Goal: Check status: Check status

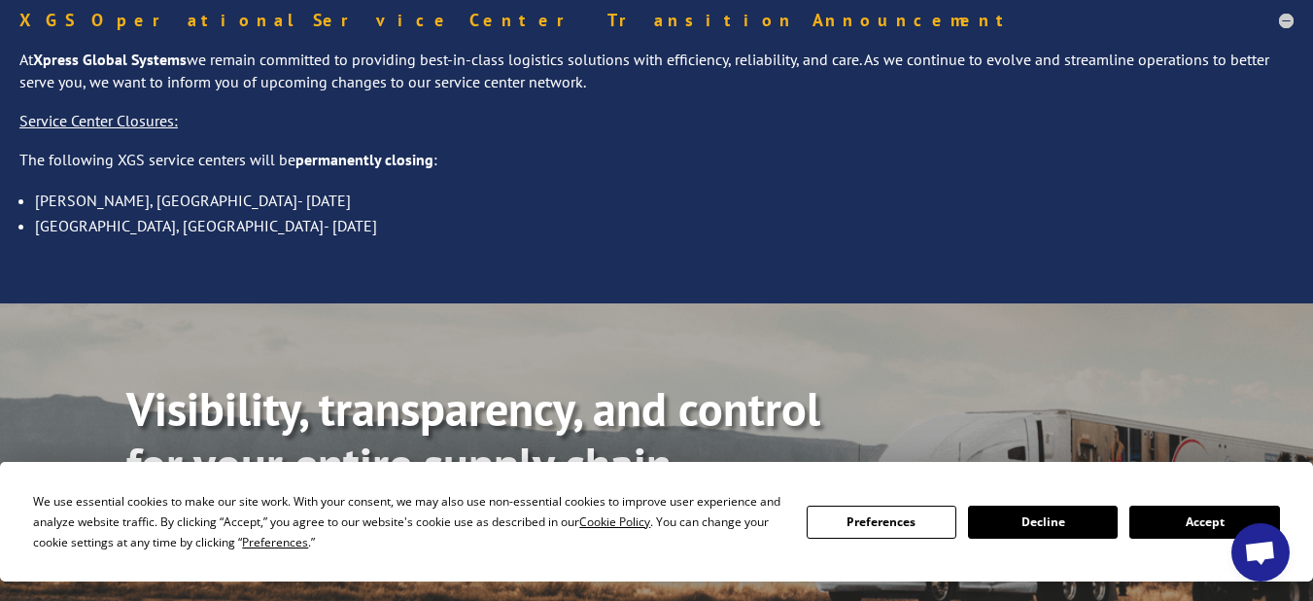
scroll to position [292, 0]
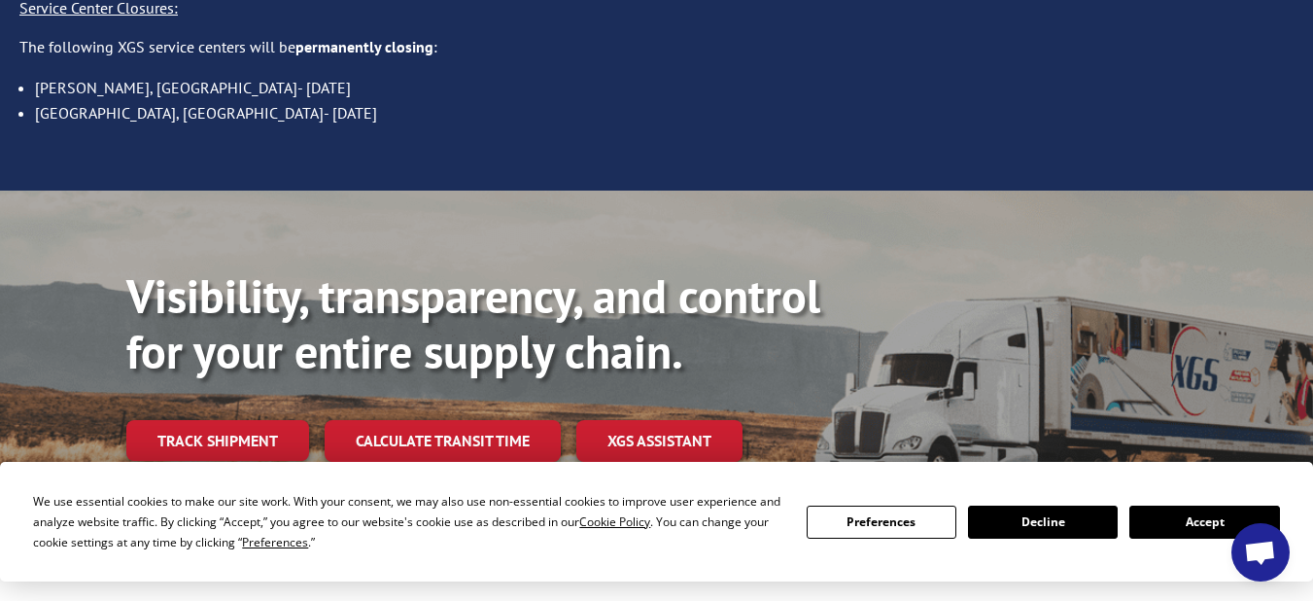
click at [1176, 518] on button "Accept" at bounding box center [1205, 521] width 150 height 33
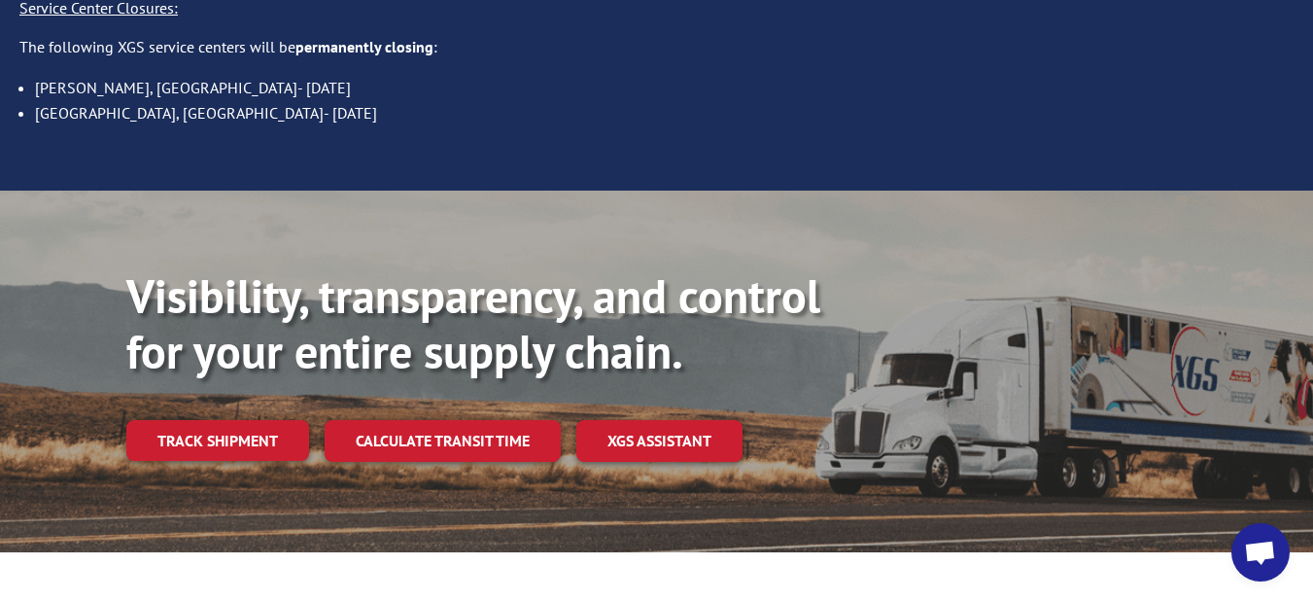
click at [190, 420] on link "Track shipment" at bounding box center [217, 440] width 183 height 41
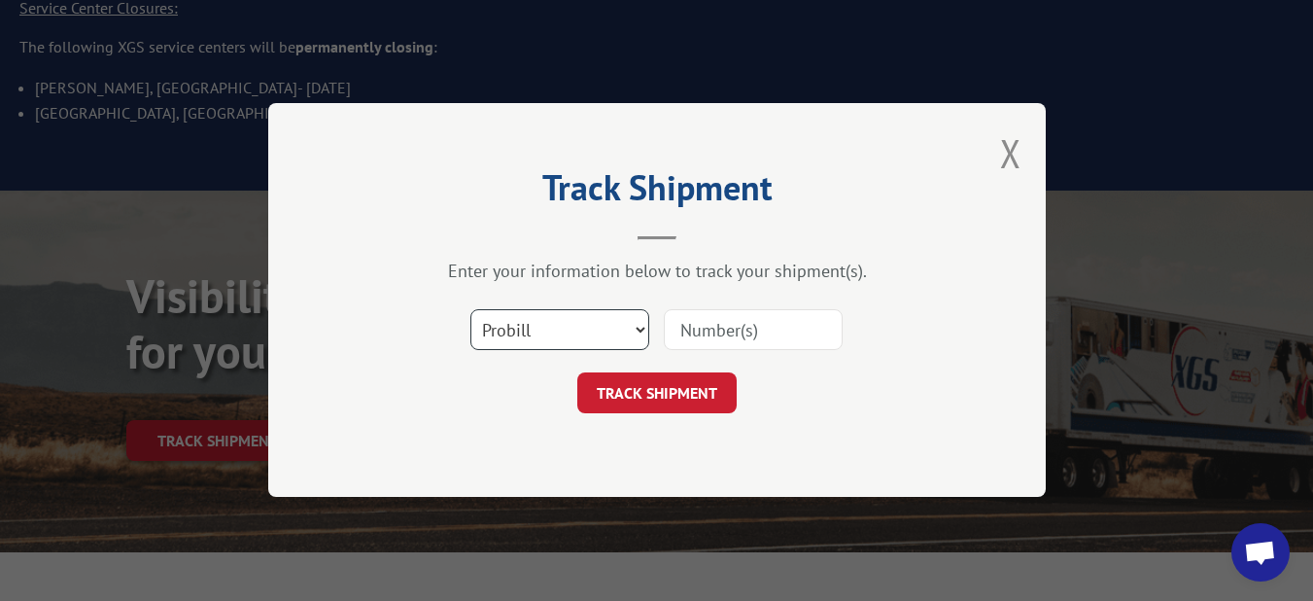
drag, startPoint x: 639, startPoint y: 329, endPoint x: 626, endPoint y: 330, distance: 12.7
click at [639, 329] on select "Select category... Probill BOL PO" at bounding box center [559, 330] width 179 height 41
select select "bol"
click at [470, 310] on select "Select category... Probill BOL PO" at bounding box center [559, 330] width 179 height 41
click at [726, 341] on input at bounding box center [753, 330] width 179 height 41
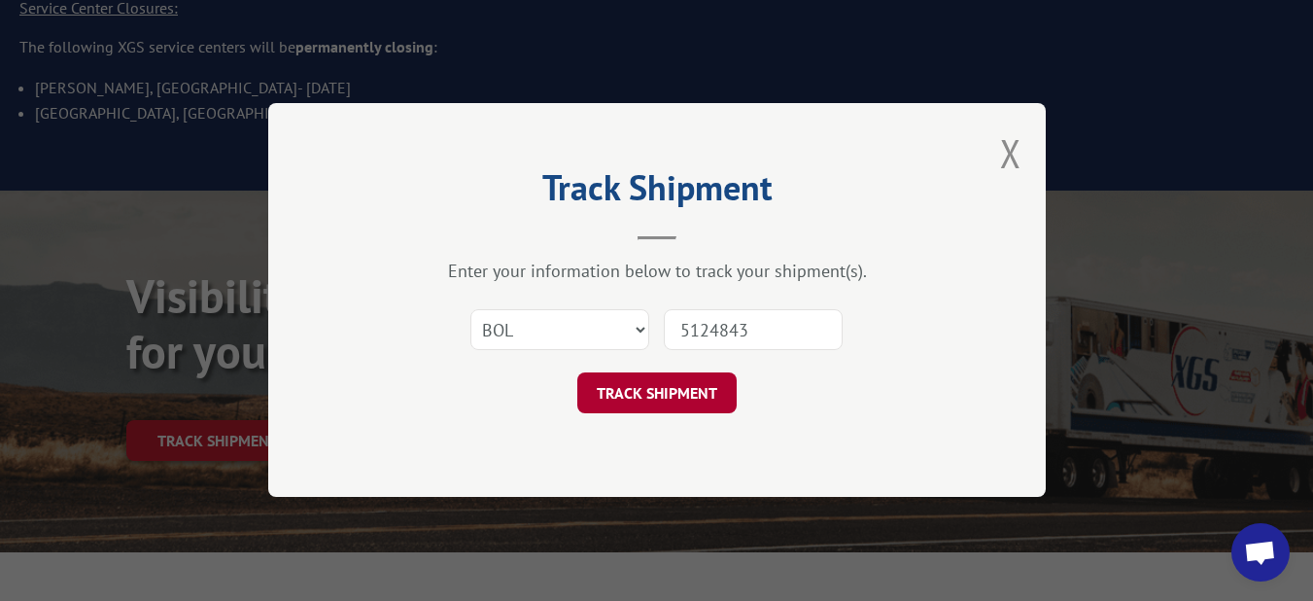
type input "5124843"
click at [664, 395] on button "TRACK SHIPMENT" at bounding box center [656, 393] width 159 height 41
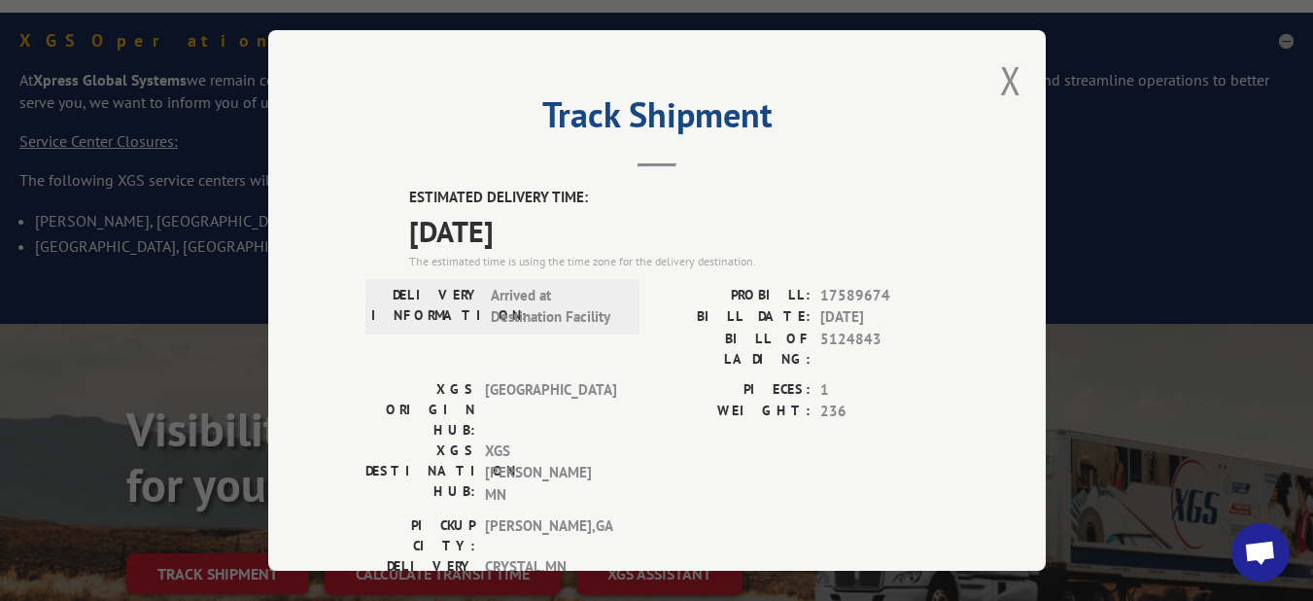
scroll to position [0, 0]
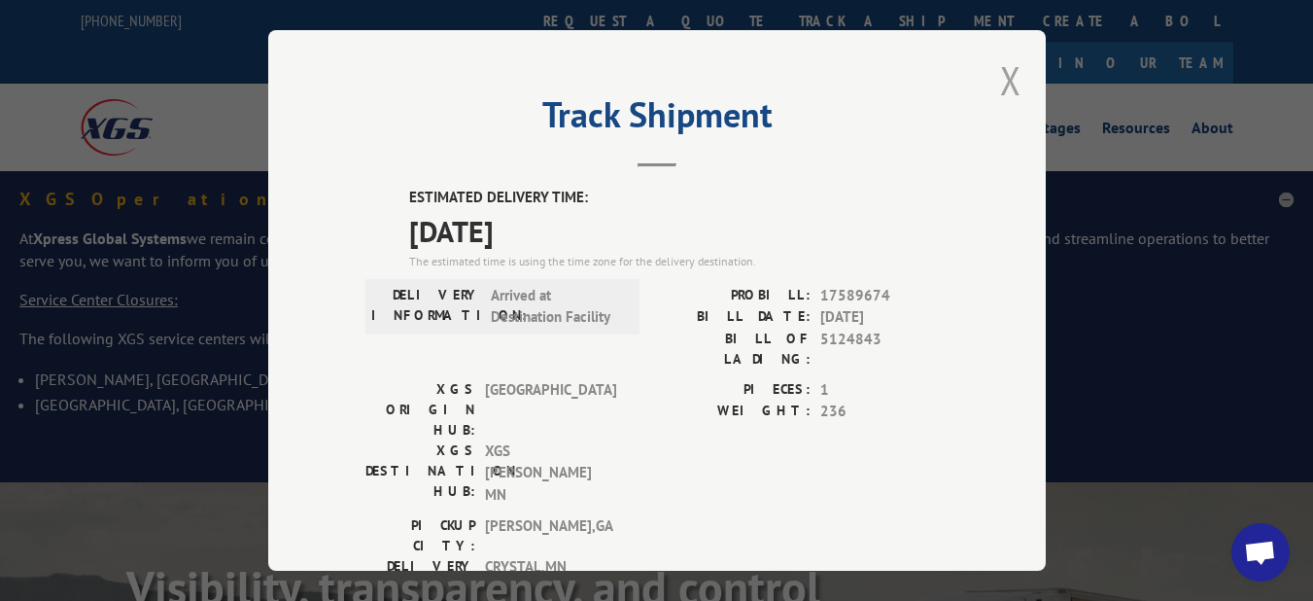
click at [1001, 70] on button "Close modal" at bounding box center [1010, 80] width 21 height 52
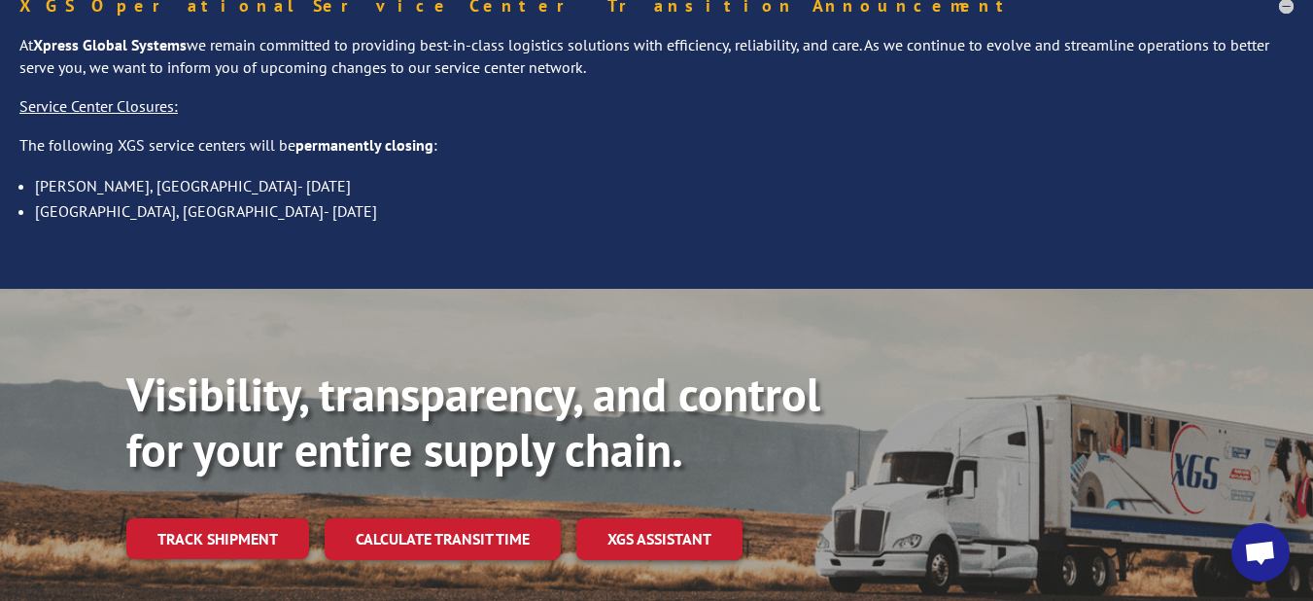
scroll to position [194, 0]
click at [229, 517] on link "Track shipment" at bounding box center [217, 537] width 183 height 41
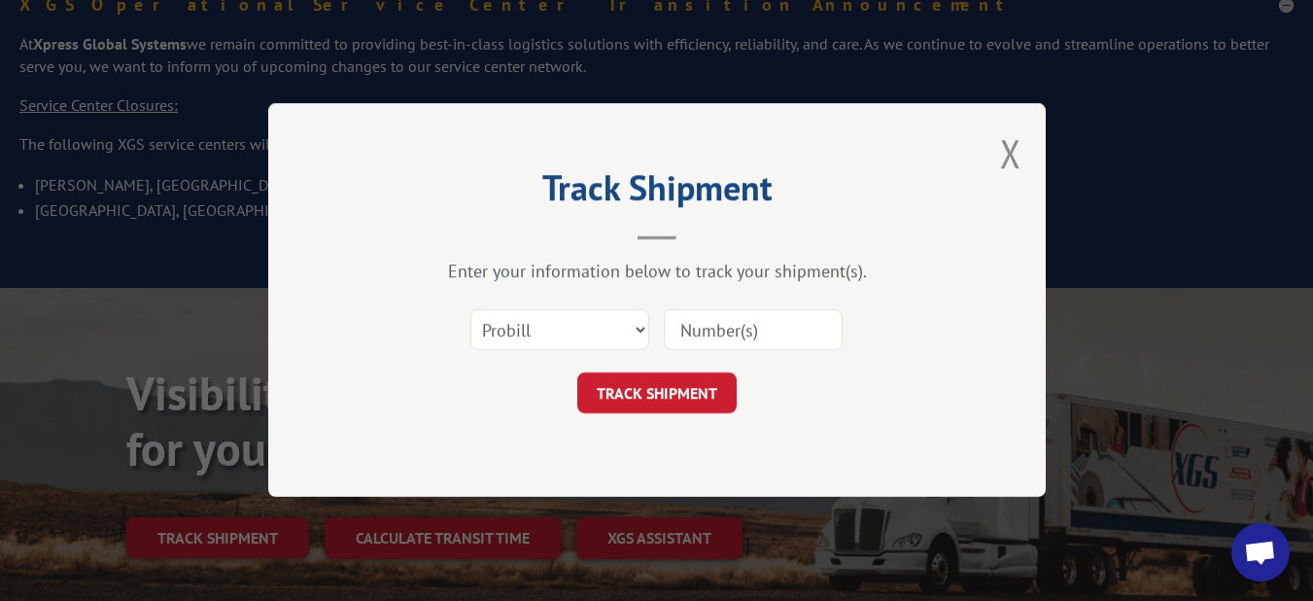
scroll to position [0, 0]
click at [647, 333] on select "Select category... Probill BOL PO" at bounding box center [559, 330] width 179 height 41
select select "bol"
click at [470, 310] on select "Select category... Probill BOL PO" at bounding box center [559, 330] width 179 height 41
click at [702, 334] on input at bounding box center [753, 330] width 179 height 41
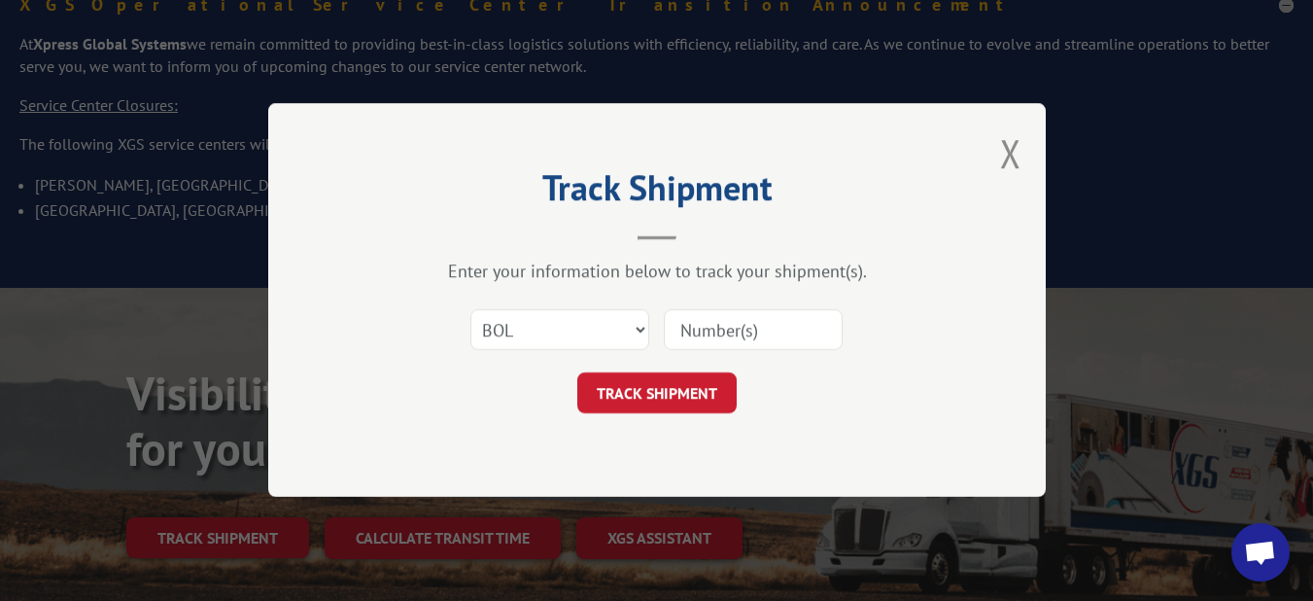
type input "5124843"
click at [688, 371] on form "Select category... Probill BOL PO 5124843 TRACK SHIPMENT" at bounding box center [657, 356] width 583 height 116
click at [697, 385] on button "TRACK SHIPMENT" at bounding box center [656, 393] width 159 height 41
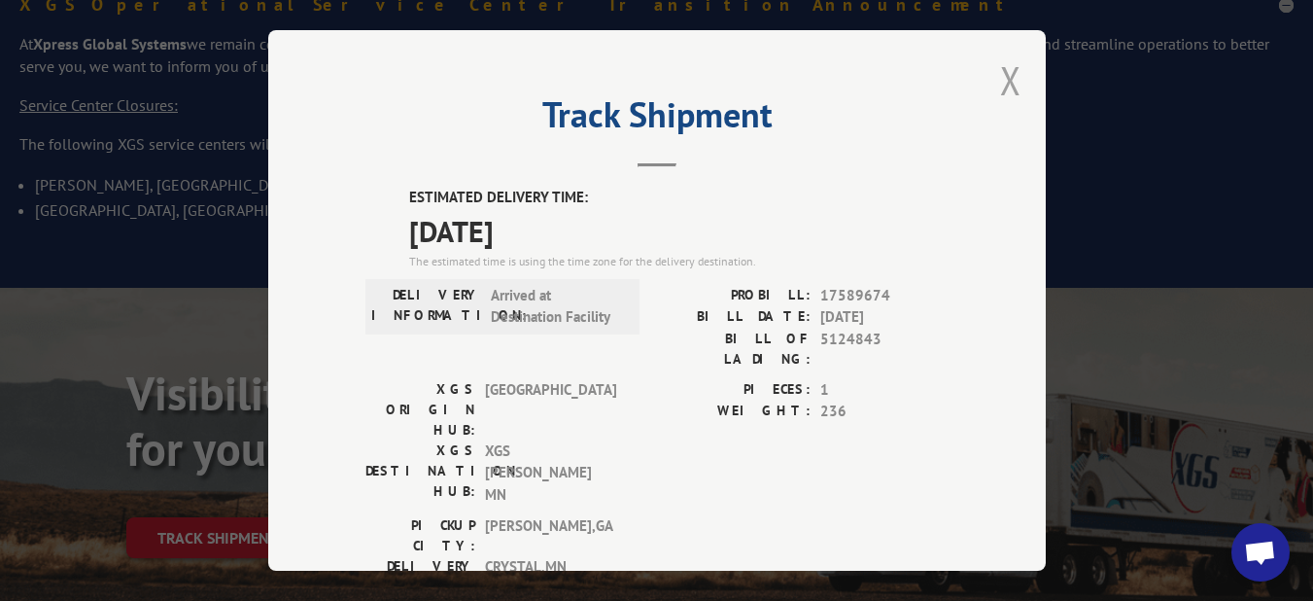
click at [1000, 70] on button "Close modal" at bounding box center [1010, 80] width 21 height 52
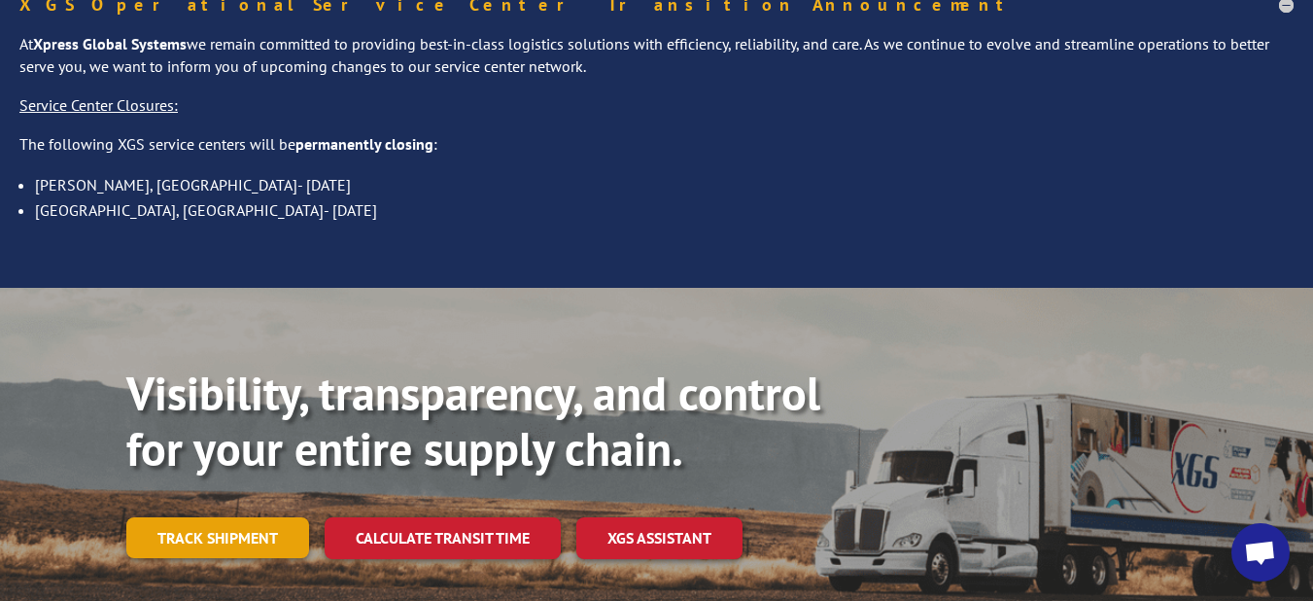
click at [180, 517] on link "Track shipment" at bounding box center [217, 537] width 183 height 41
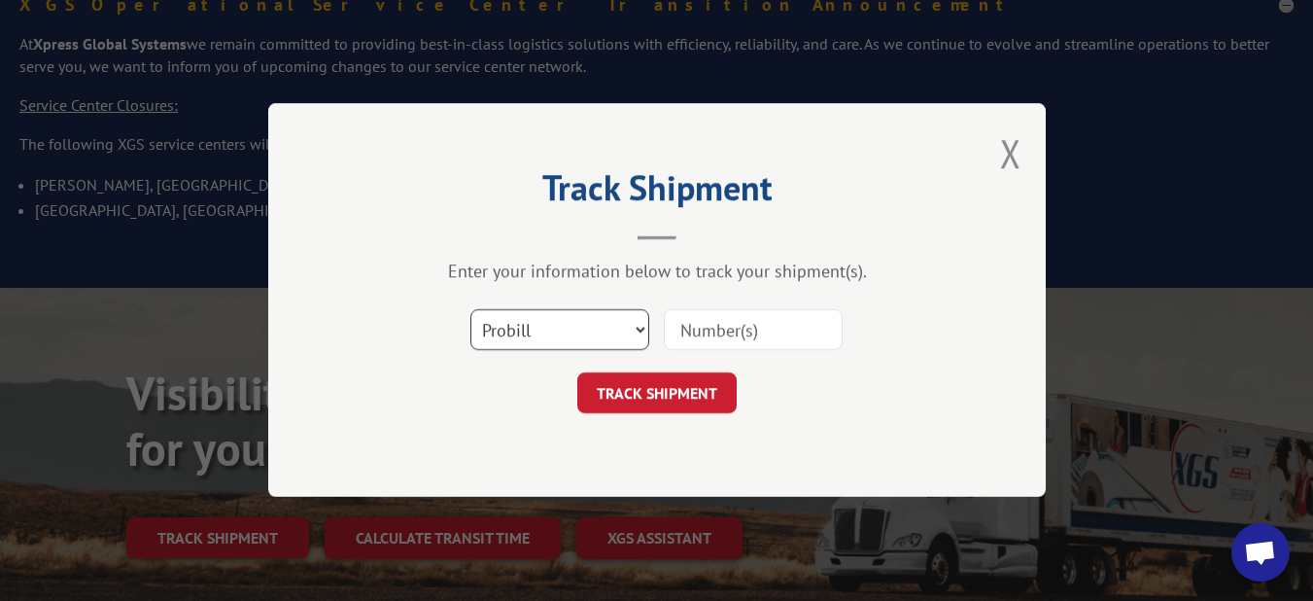
click at [632, 333] on select "Select category... Probill BOL PO" at bounding box center [559, 330] width 179 height 41
select select "bol"
click at [470, 310] on select "Select category... Probill BOL PO" at bounding box center [559, 330] width 179 height 41
drag, startPoint x: 731, startPoint y: 331, endPoint x: 743, endPoint y: 330, distance: 11.8
click at [732, 331] on input at bounding box center [753, 330] width 179 height 41
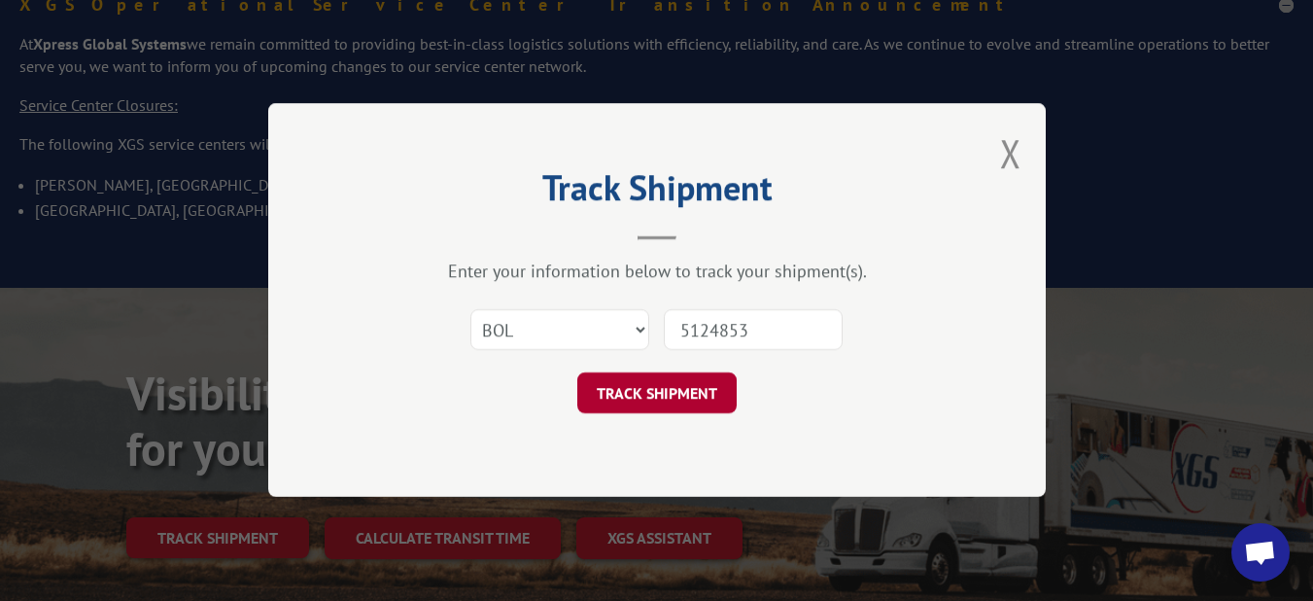
type input "5124853"
click at [649, 399] on button "TRACK SHIPMENT" at bounding box center [656, 393] width 159 height 41
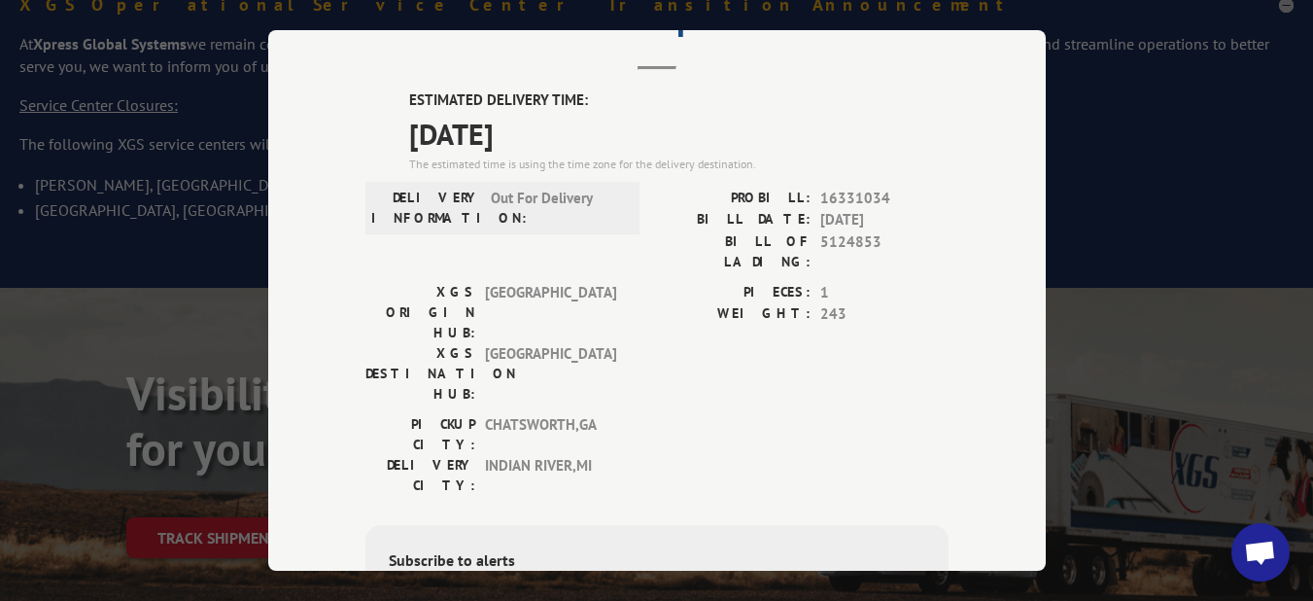
scroll to position [194, 0]
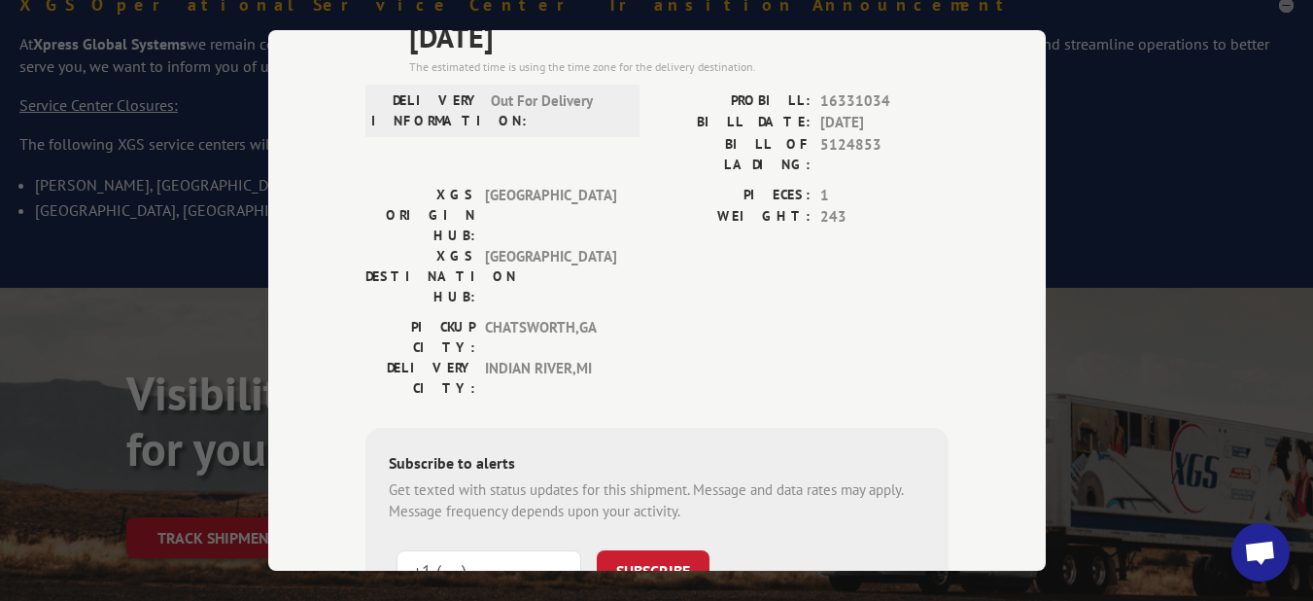
click at [511, 549] on input "+1 (___) ___-____" at bounding box center [489, 569] width 185 height 41
type input "[PHONE_NUMBER]"
click at [625, 549] on button "SUBSCRIBE" at bounding box center [653, 569] width 113 height 41
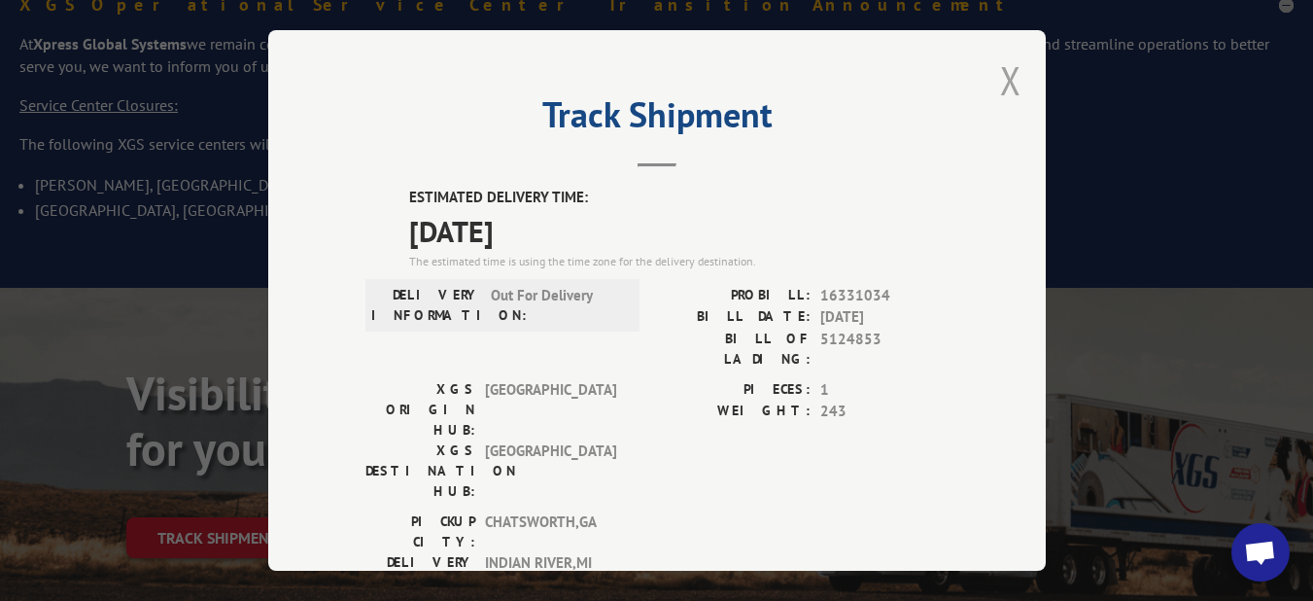
click at [1000, 74] on button "Close modal" at bounding box center [1010, 80] width 21 height 52
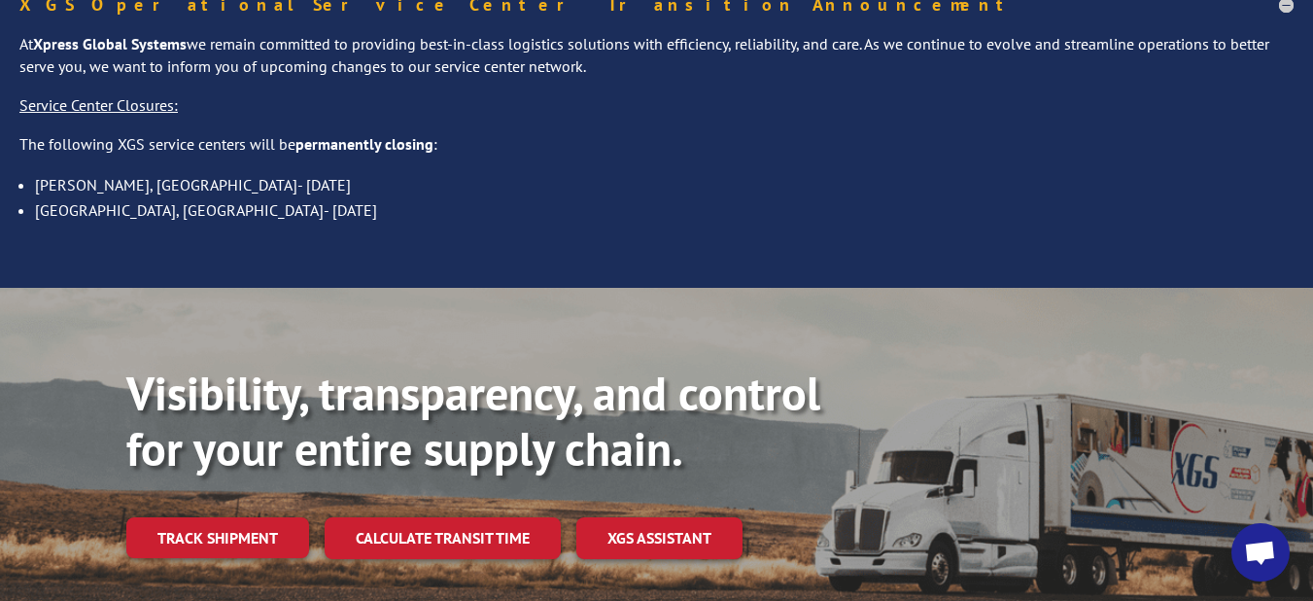
click at [1000, 94] on p "Service Center Closures:" at bounding box center [656, 113] width 1274 height 39
